Goal: Transaction & Acquisition: Book appointment/travel/reservation

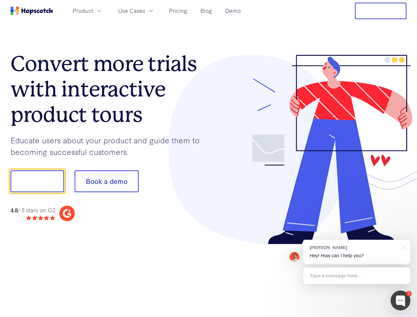
click at [209, 159] on div at bounding box center [308, 150] width 198 height 190
click at [93, 11] on span "Product" at bounding box center [83, 11] width 20 height 8
click at [145, 11] on span "Use Cases" at bounding box center [131, 11] width 27 height 8
click at [381, 11] on button "Free Trial" at bounding box center [381, 11] width 52 height 17
click at [37, 181] on button "Show me!" at bounding box center [38, 182] width 54 height 22
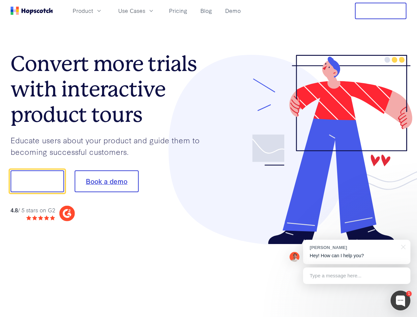
click at [106, 181] on button "Book a demo" at bounding box center [107, 182] width 64 height 22
click at [401, 301] on div at bounding box center [401, 301] width 20 height 20
click at [357, 252] on div "[PERSON_NAME] Hey! How can I help you?" at bounding box center [356, 252] width 107 height 24
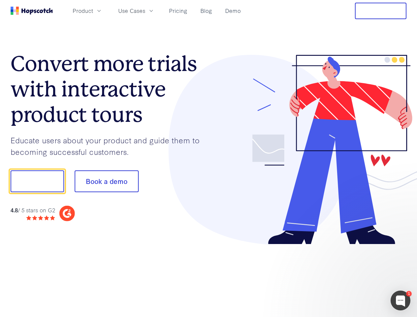
click at [402, 247] on div at bounding box center [349, 180] width 124 height 220
click at [357, 276] on div at bounding box center [349, 225] width 124 height 132
